Goal: Information Seeking & Learning: Learn about a topic

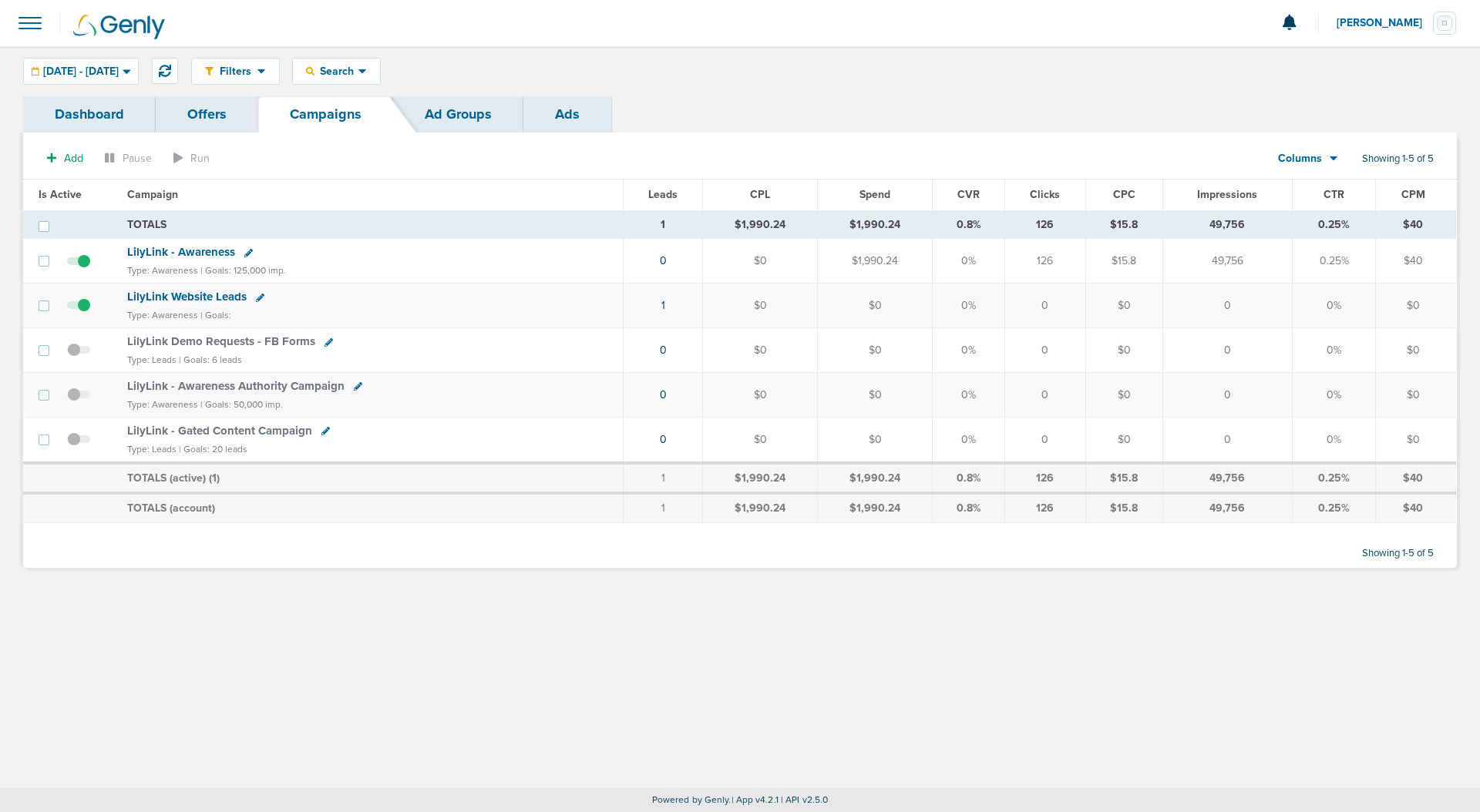
click at [550, 105] on link "Ads" at bounding box center [567, 114] width 88 height 36
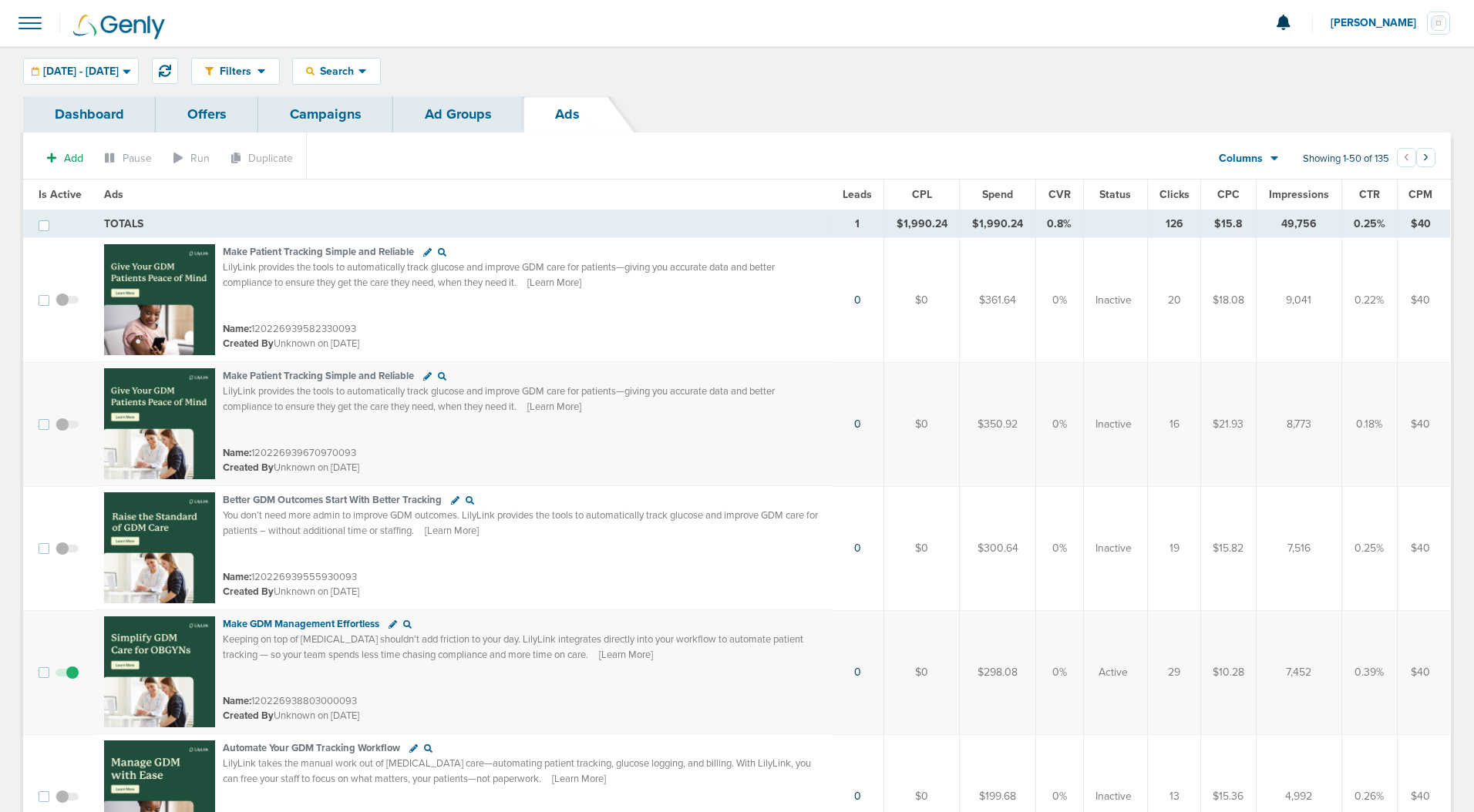
click at [869, 197] on span "Leads" at bounding box center [857, 194] width 29 height 13
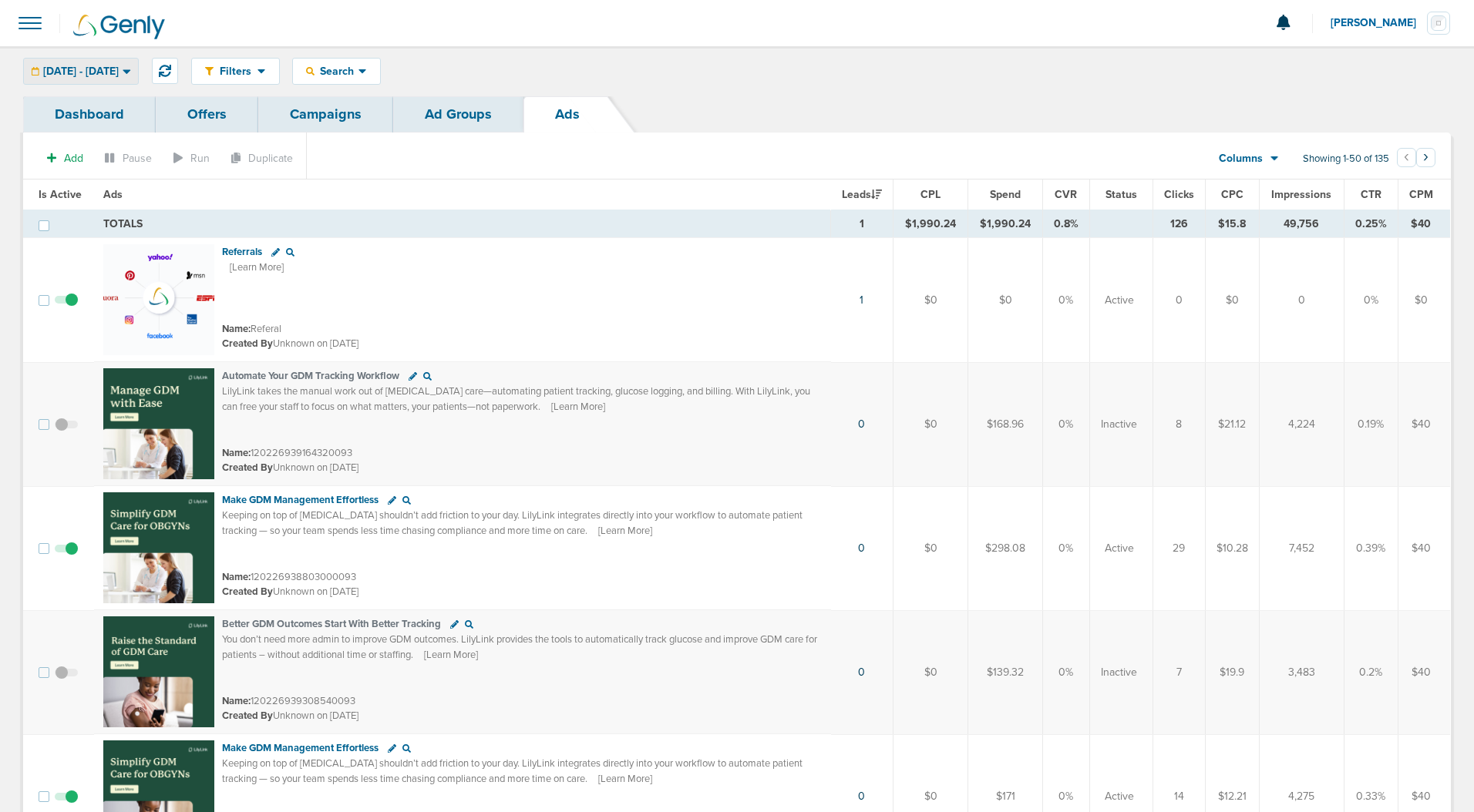
click at [104, 72] on span "[DATE] - [DATE]" at bounding box center [81, 72] width 76 height 11
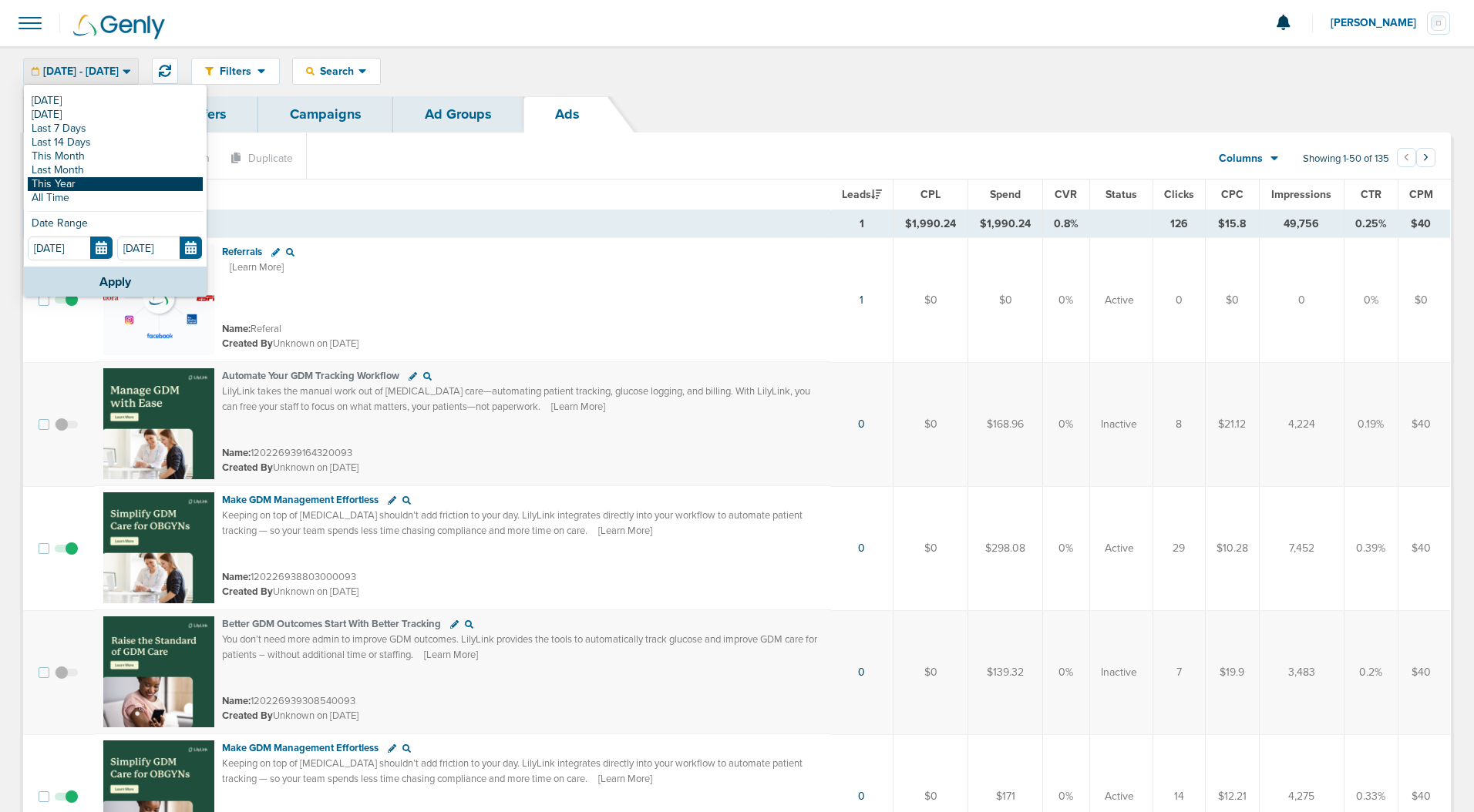
click at [69, 179] on link "This Year" at bounding box center [115, 184] width 175 height 14
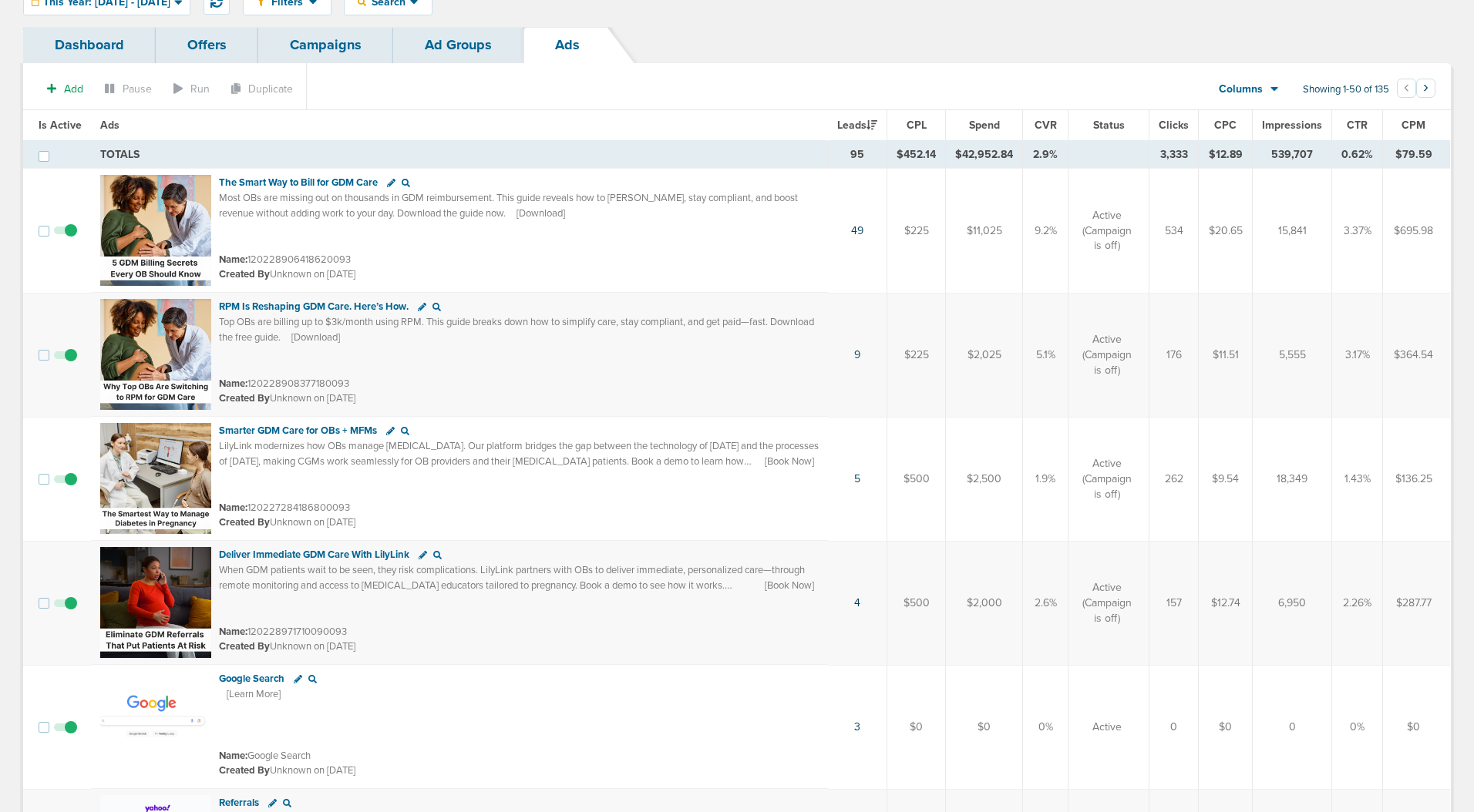
scroll to position [87, 0]
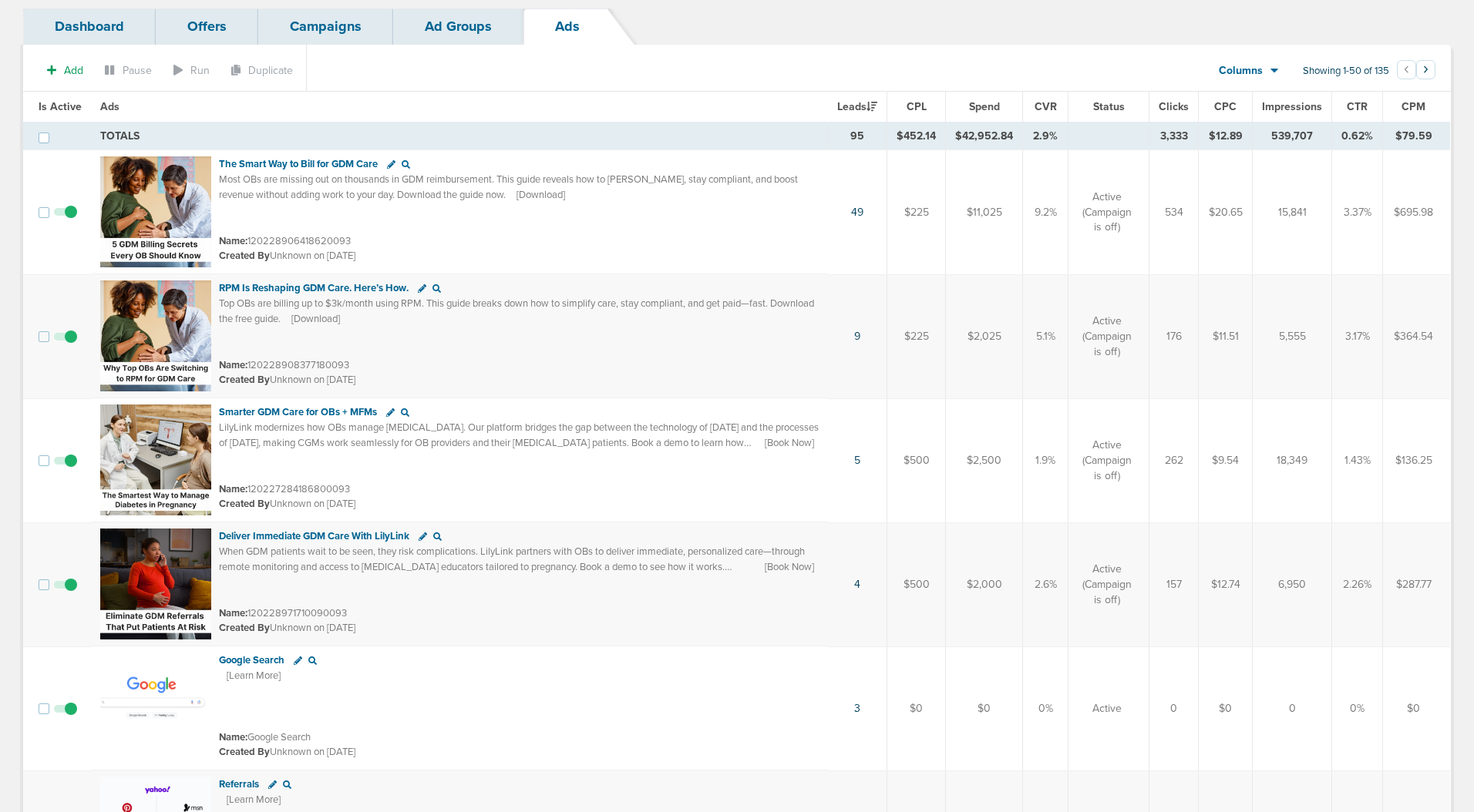
drag, startPoint x: 832, startPoint y: 199, endPoint x: 872, endPoint y: 215, distance: 43.1
click at [872, 215] on td "49" at bounding box center [857, 212] width 60 height 125
drag, startPoint x: 267, startPoint y: 290, endPoint x: 405, endPoint y: 290, distance: 138.0
click at [405, 290] on span "RPM Is Reshaping GDM Care. Here’s How." at bounding box center [314, 288] width 190 height 12
click at [534, 218] on div "​​The Smart Way to Bill for GDM Care Most OBs are missing out on thousands in G…" at bounding box center [519, 190] width 600 height 68
